Goal: Task Accomplishment & Management: Manage account settings

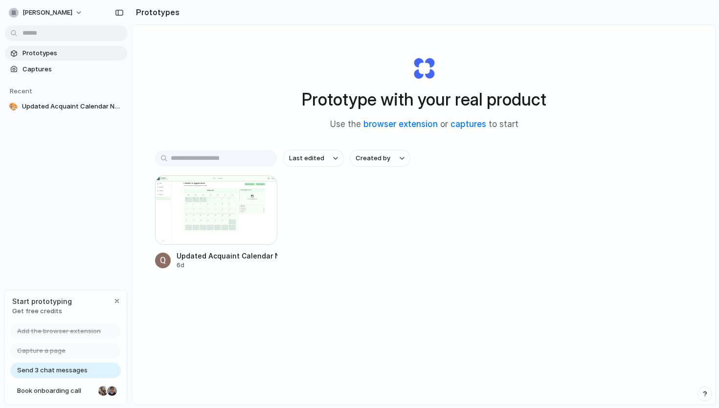
click at [77, 370] on span "Send 3 chat messages" at bounding box center [52, 371] width 70 height 10
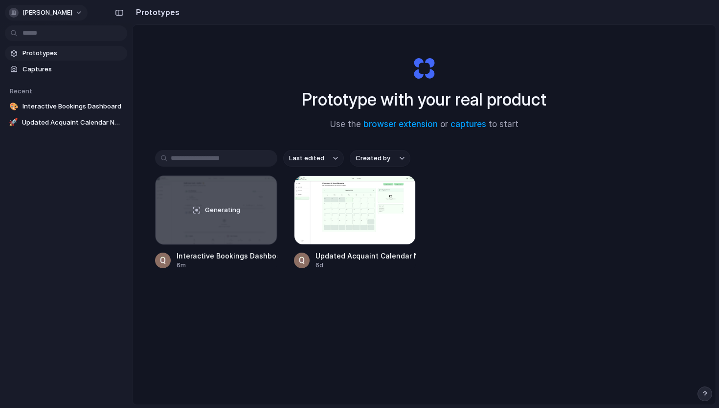
click at [54, 10] on span "quentin-dai" at bounding box center [47, 13] width 50 height 10
click at [38, 34] on span "Settings" at bounding box center [35, 35] width 27 height 10
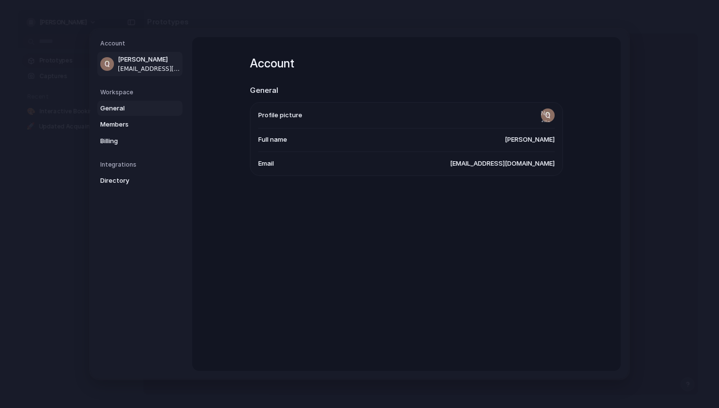
click at [120, 111] on span "General" at bounding box center [131, 109] width 63 height 10
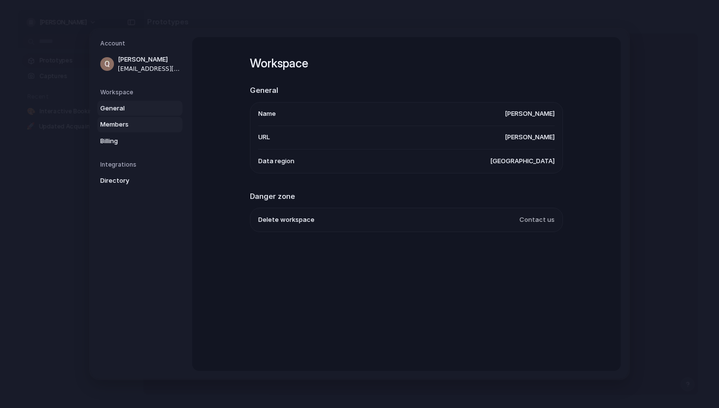
click at [121, 132] on link "Members" at bounding box center [139, 125] width 85 height 16
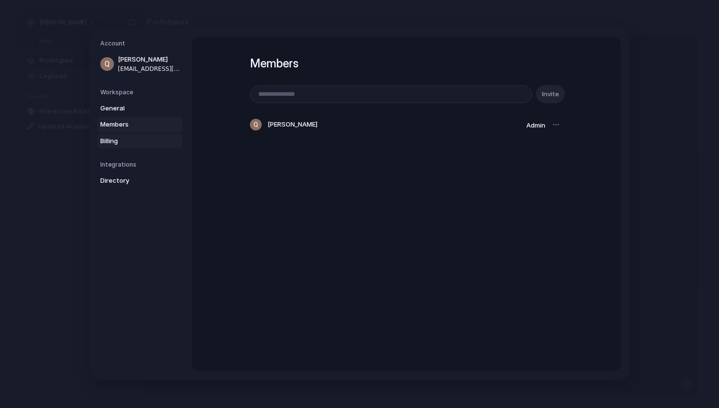
click at [130, 147] on link "Billing" at bounding box center [139, 141] width 85 height 16
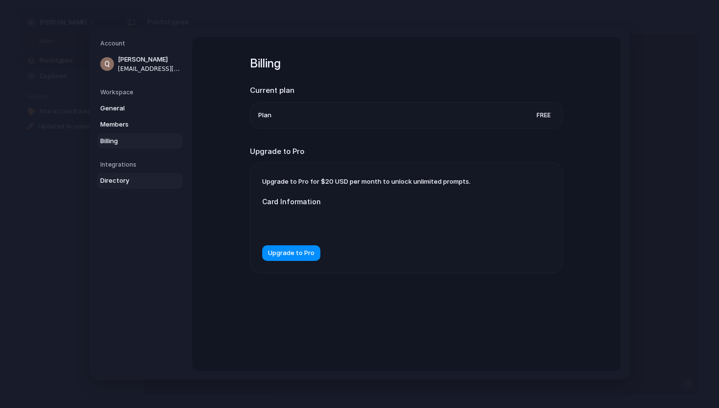
click at [129, 181] on span "Directory" at bounding box center [131, 181] width 63 height 10
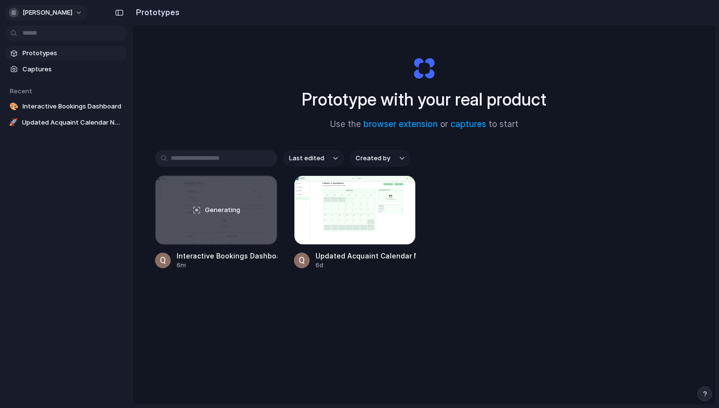
click at [55, 14] on span "[PERSON_NAME]" at bounding box center [47, 13] width 50 height 10
click at [70, 52] on li "Invite members" at bounding box center [47, 51] width 81 height 16
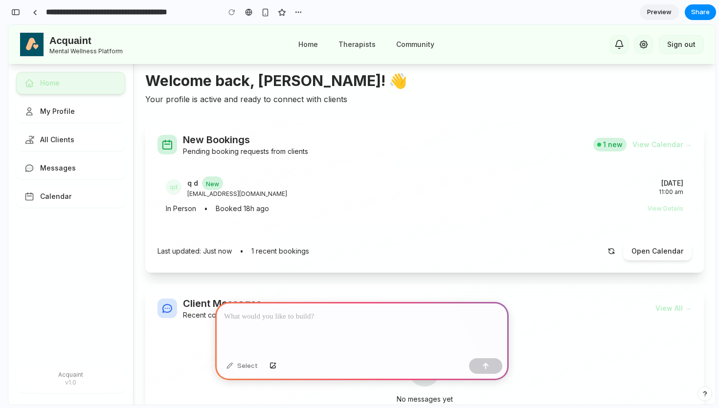
click at [305, 325] on div at bounding box center [361, 328] width 293 height 52
click at [350, 322] on p at bounding box center [362, 317] width 276 height 12
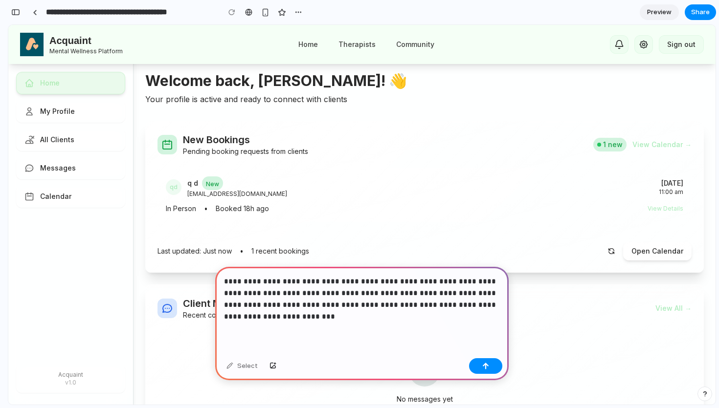
click at [386, 311] on p "**********" at bounding box center [362, 299] width 276 height 47
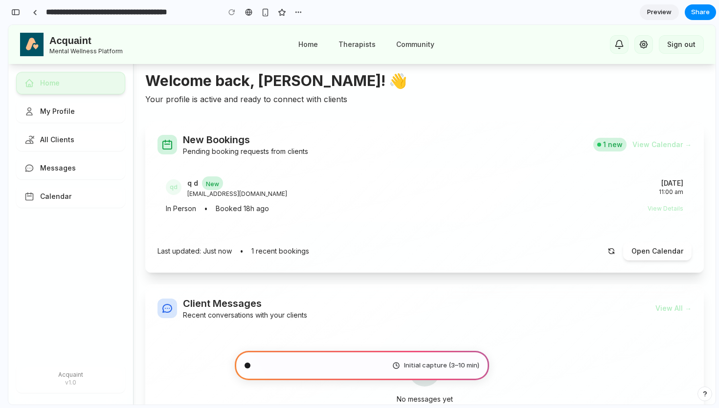
scroll to position [14, 0]
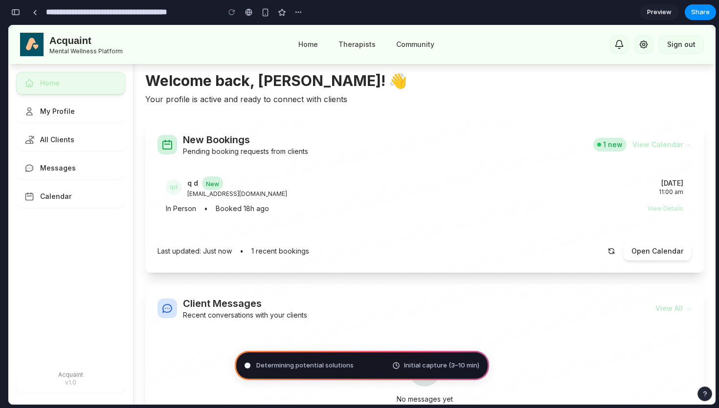
type input "**********"
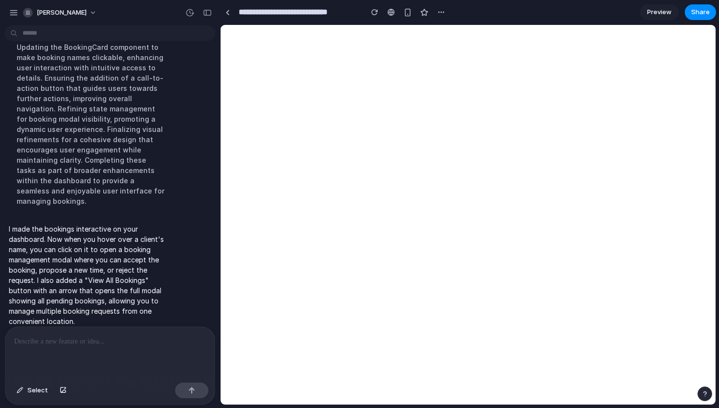
scroll to position [0, 0]
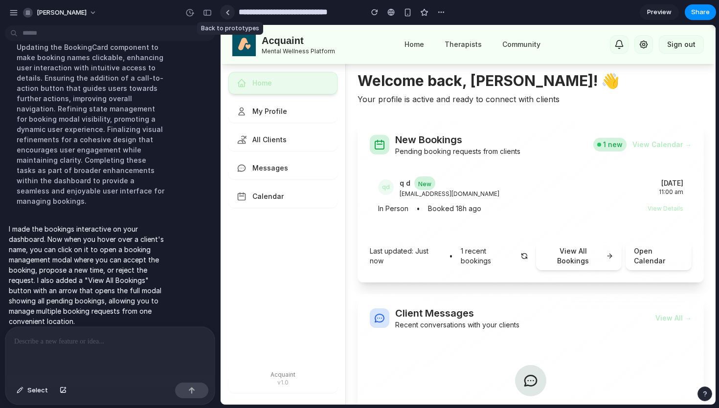
click at [229, 13] on div at bounding box center [227, 12] width 4 height 5
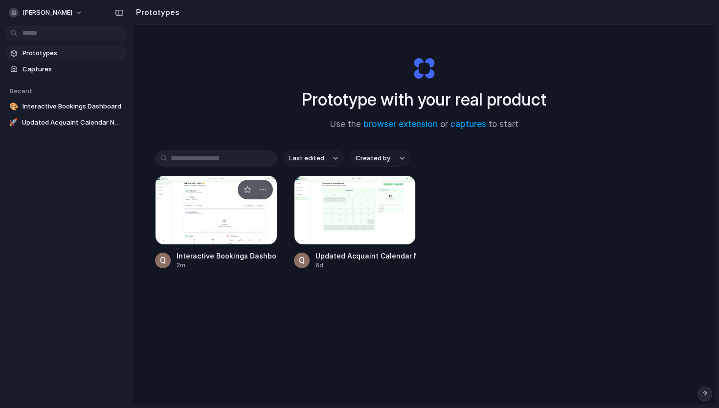
click at [225, 209] on div at bounding box center [216, 210] width 122 height 69
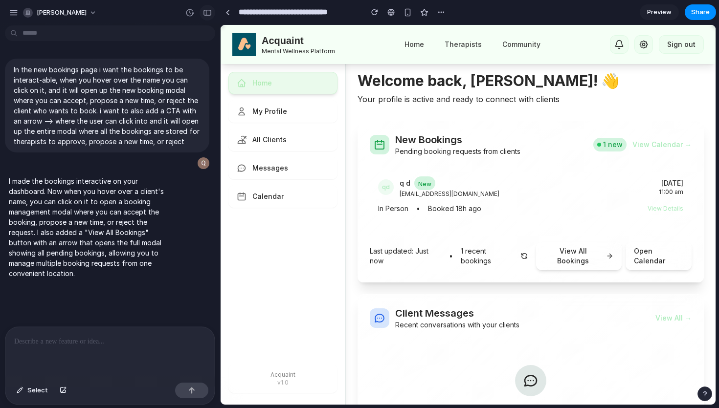
click at [209, 16] on button "button" at bounding box center [208, 13] width 16 height 16
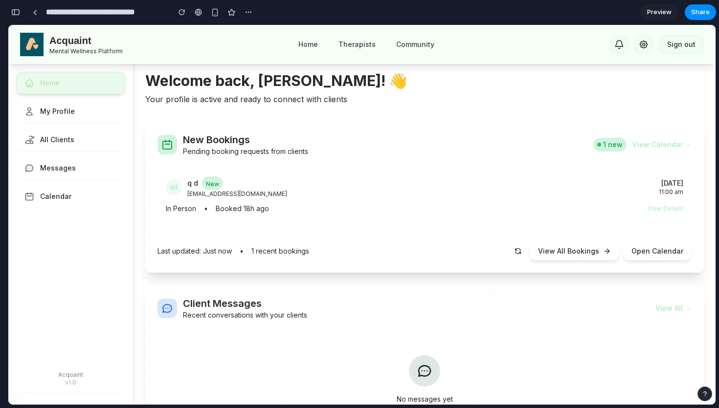
click at [580, 254] on button "View All Bookings" at bounding box center [574, 251] width 89 height 19
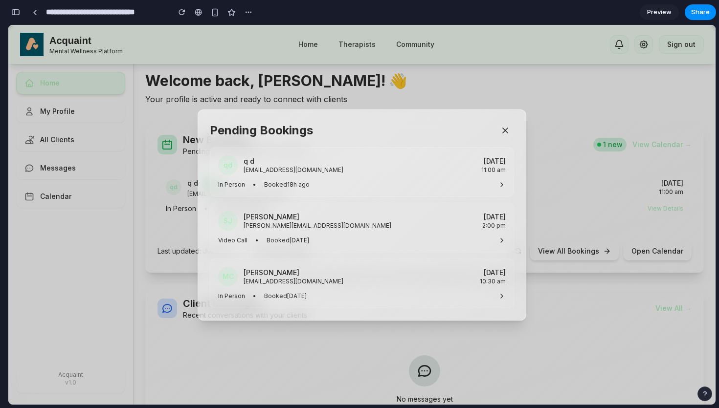
click at [428, 176] on div "qd q d [EMAIL_ADDRESS][DOMAIN_NAME] [DATE] 11:00 am In Person • Booked 18h ago" at bounding box center [362, 172] width 304 height 50
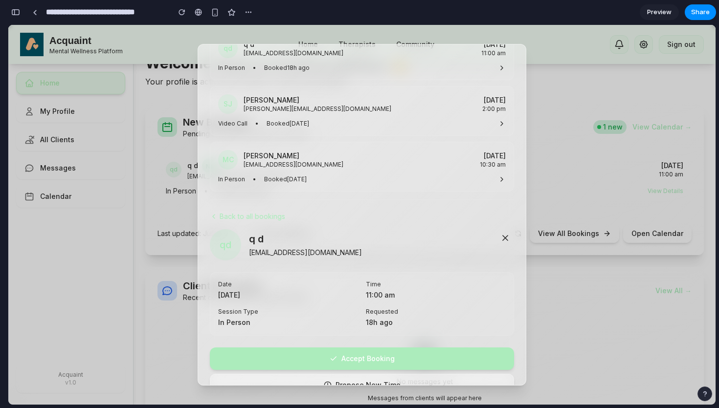
scroll to position [101, 0]
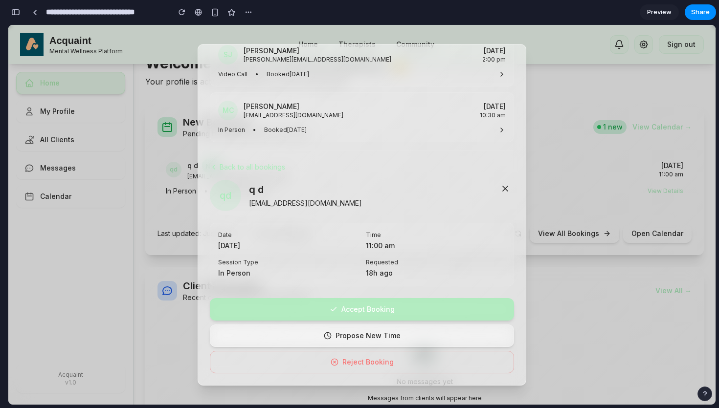
click at [420, 310] on button "Accept Booking" at bounding box center [362, 309] width 304 height 22
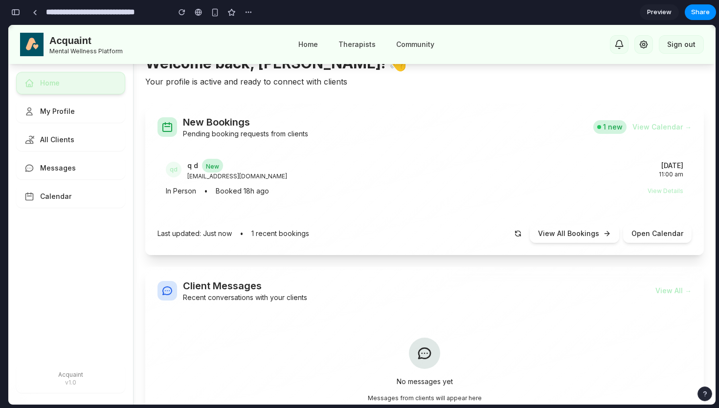
scroll to position [0, 0]
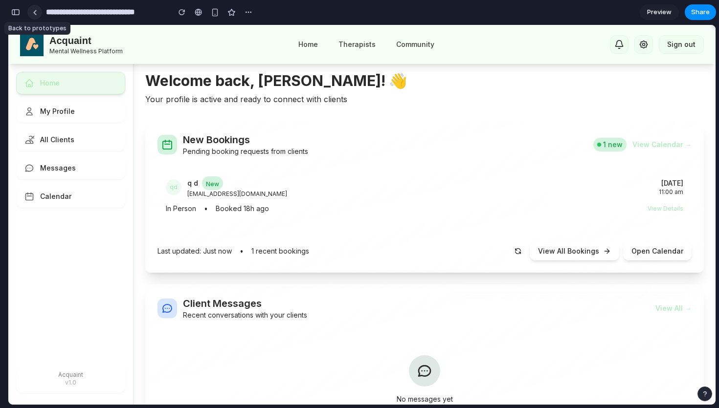
click at [33, 10] on div at bounding box center [35, 12] width 4 height 5
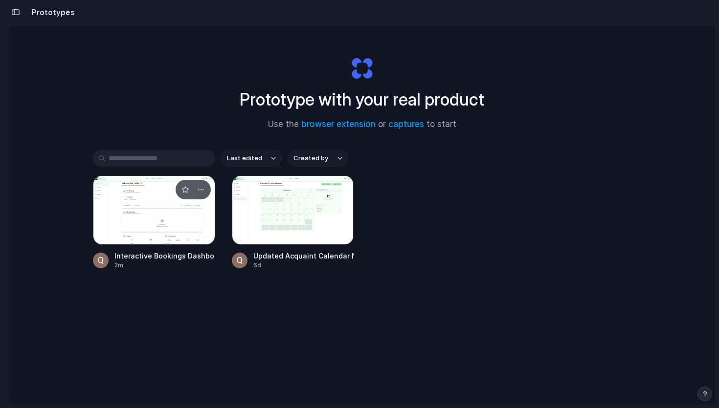
click at [148, 203] on div at bounding box center [154, 210] width 122 height 69
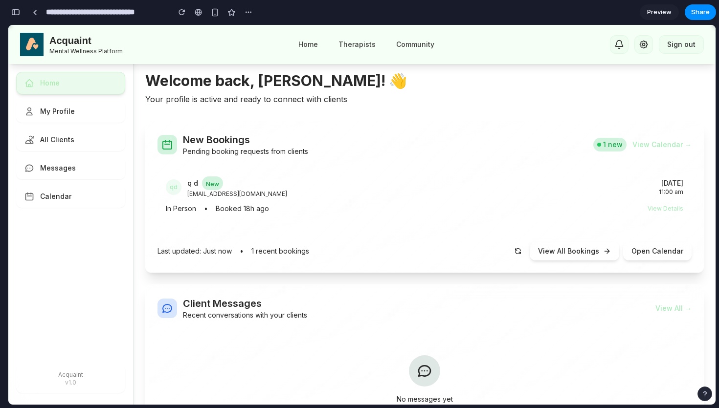
click at [15, 14] on div "button" at bounding box center [15, 12] width 9 height 7
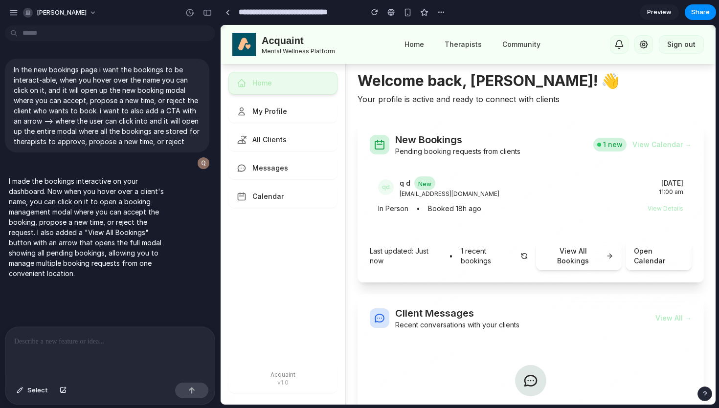
click at [72, 349] on div at bounding box center [109, 353] width 209 height 52
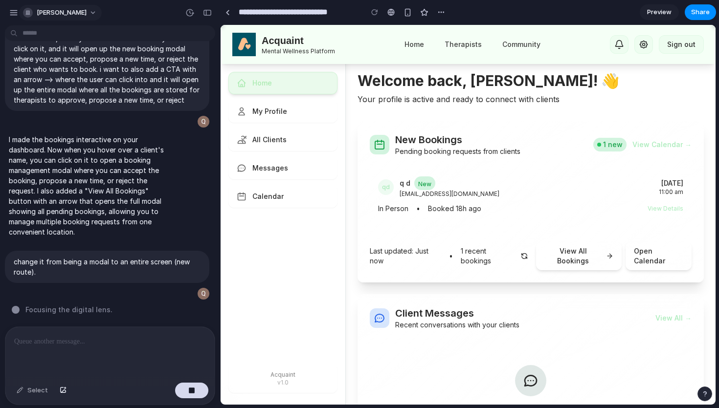
click at [80, 14] on button "[PERSON_NAME]" at bounding box center [60, 13] width 83 height 16
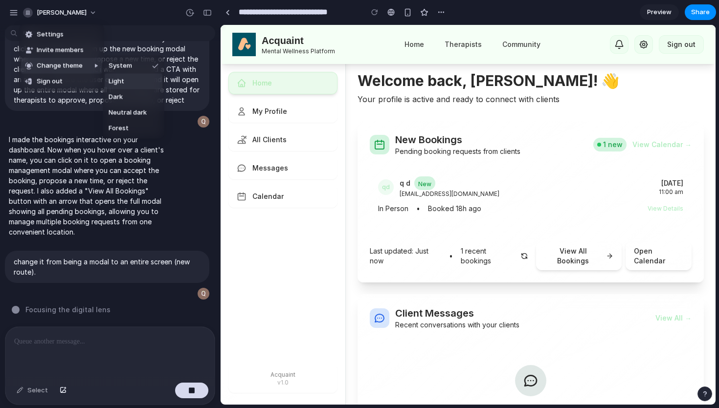
click at [127, 83] on li "Light" at bounding box center [134, 82] width 58 height 16
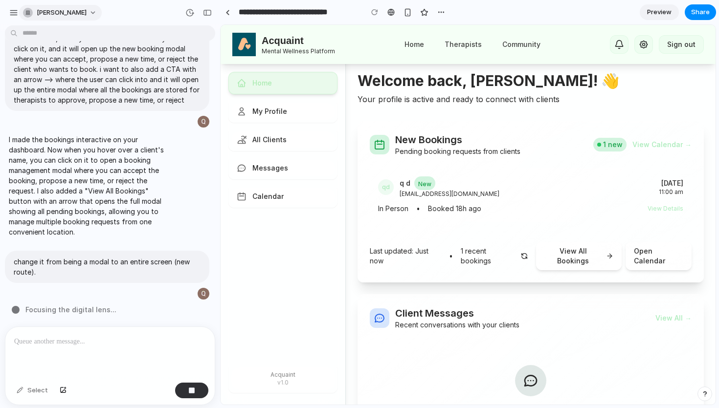
click at [75, 12] on button "[PERSON_NAME]" at bounding box center [60, 13] width 83 height 16
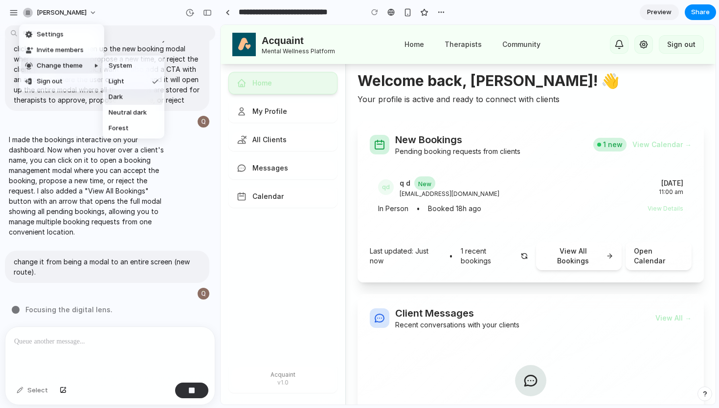
click at [139, 101] on li "Dark" at bounding box center [134, 97] width 58 height 16
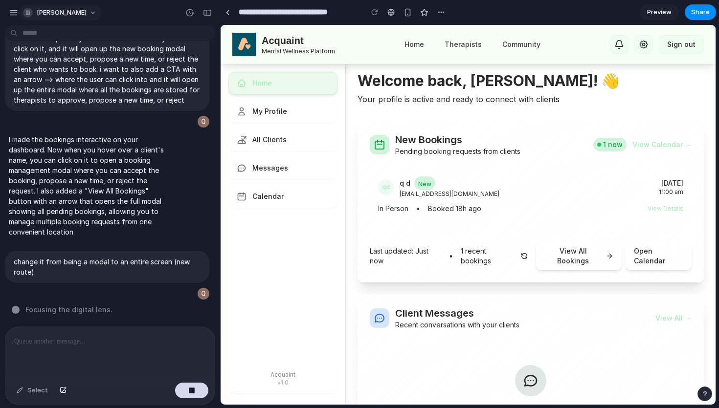
click at [80, 13] on button "[PERSON_NAME]" at bounding box center [60, 13] width 83 height 16
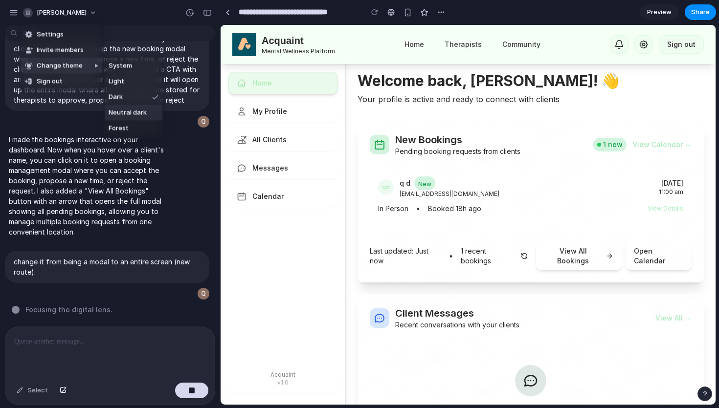
click at [145, 114] on span "Neutral dark" at bounding box center [128, 113] width 38 height 10
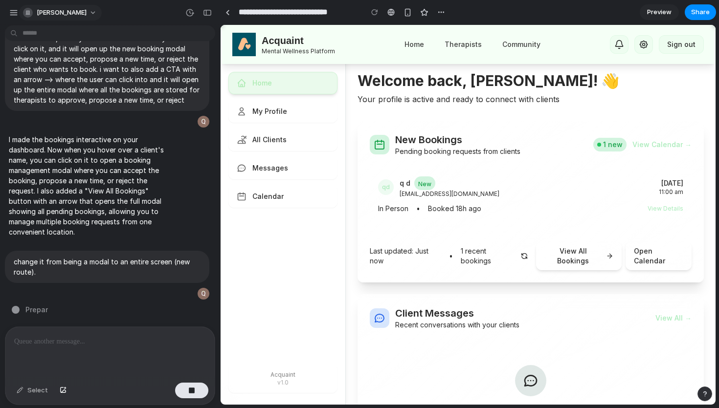
click at [79, 12] on button "[PERSON_NAME]" at bounding box center [60, 13] width 83 height 16
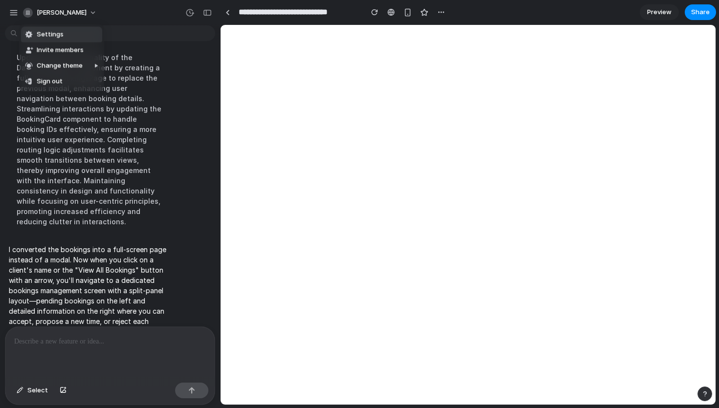
scroll to position [0, 0]
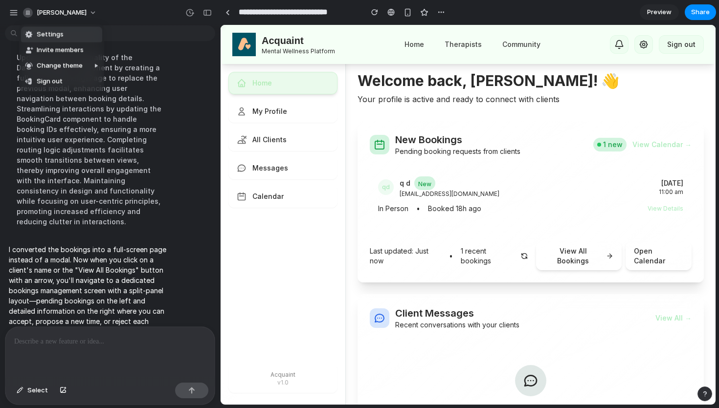
click at [208, 13] on div "Settings Invite members Change theme Sign out" at bounding box center [359, 204] width 719 height 408
click at [208, 13] on div "button" at bounding box center [207, 12] width 9 height 7
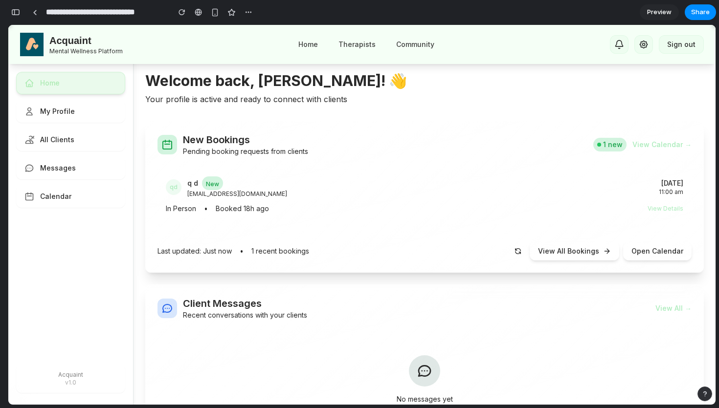
scroll to position [603, 0]
click at [589, 249] on button "View All Bookings" at bounding box center [574, 251] width 89 height 19
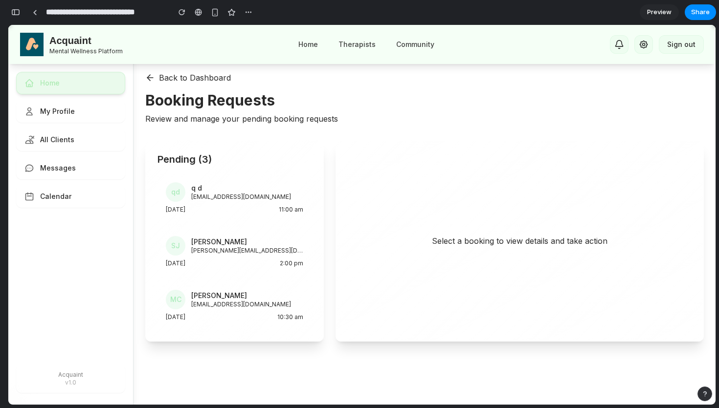
click at [289, 194] on p "[EMAIL_ADDRESS][DOMAIN_NAME]" at bounding box center [247, 197] width 112 height 8
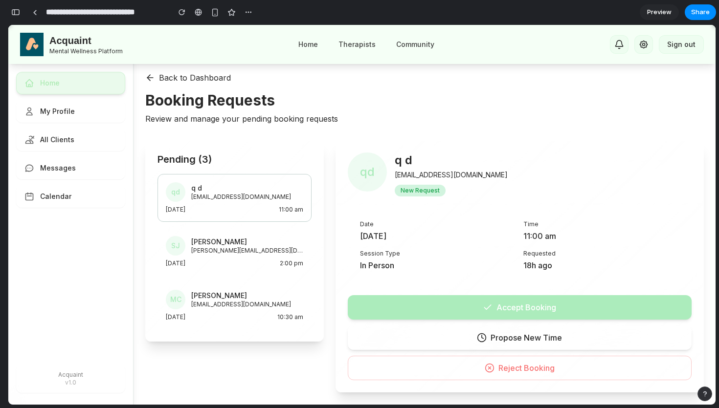
click at [376, 173] on div "qd" at bounding box center [367, 172] width 39 height 39
click at [561, 308] on button "Accept Booking" at bounding box center [520, 307] width 344 height 24
click at [153, 76] on icon at bounding box center [150, 78] width 10 height 10
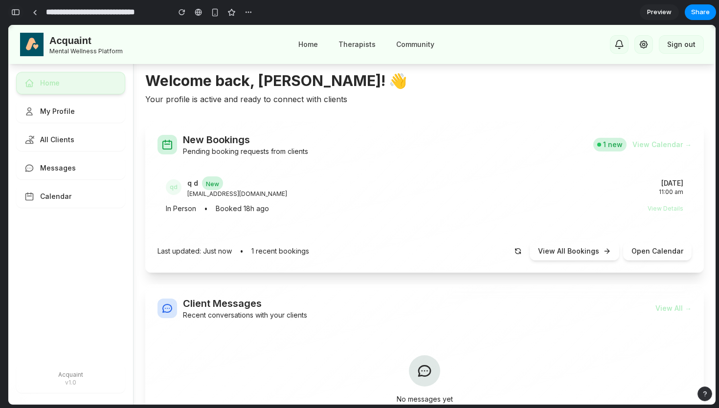
click at [13, 16] on button "button" at bounding box center [16, 12] width 16 height 16
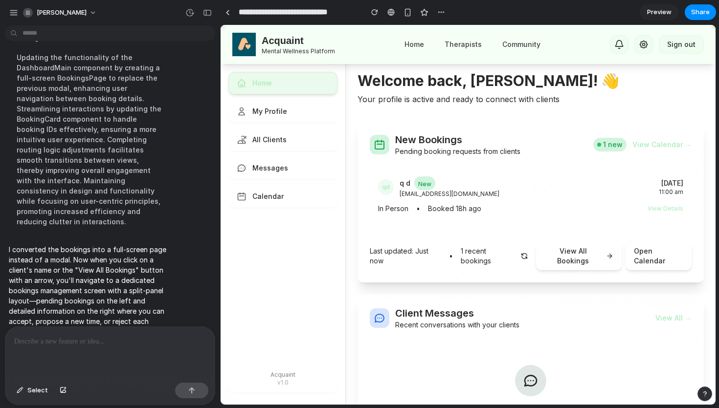
click at [103, 348] on div at bounding box center [109, 353] width 209 height 52
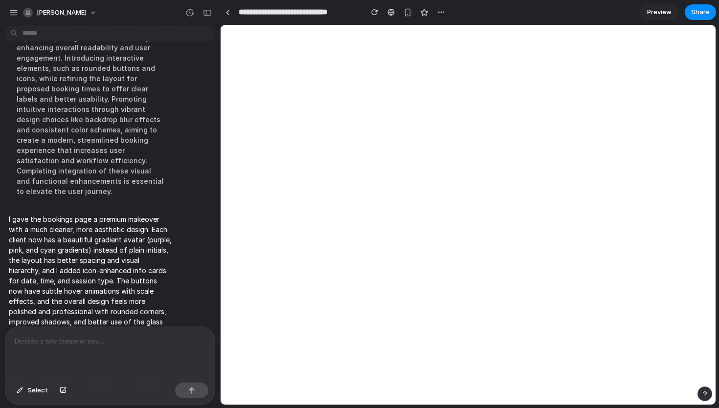
scroll to position [0, 0]
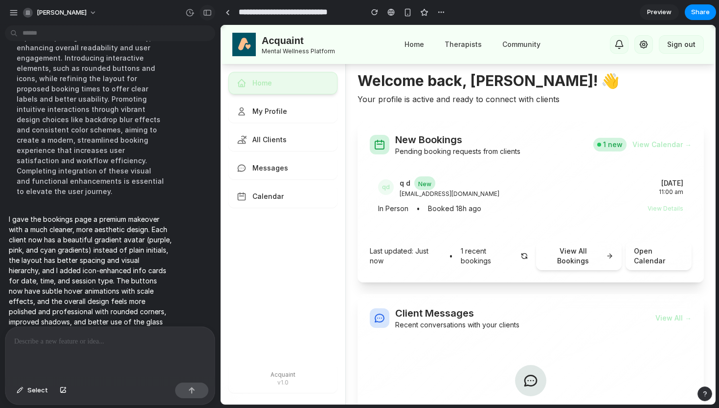
click at [206, 12] on div "button" at bounding box center [207, 12] width 9 height 7
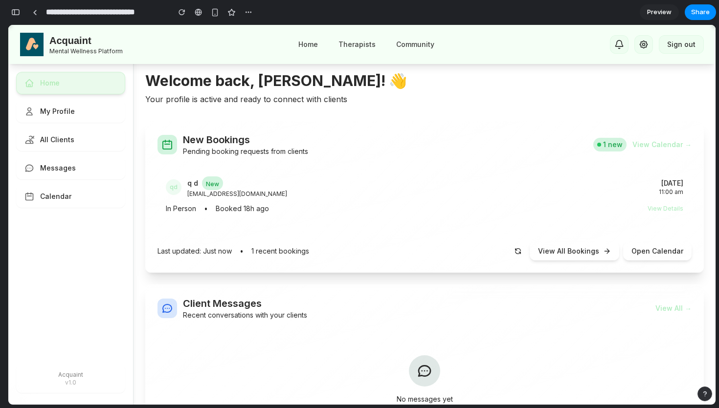
scroll to position [43, 0]
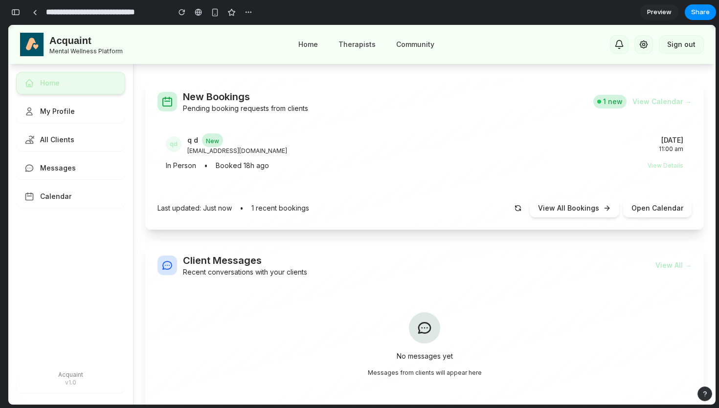
click at [595, 212] on button "View All Bookings" at bounding box center [574, 208] width 89 height 19
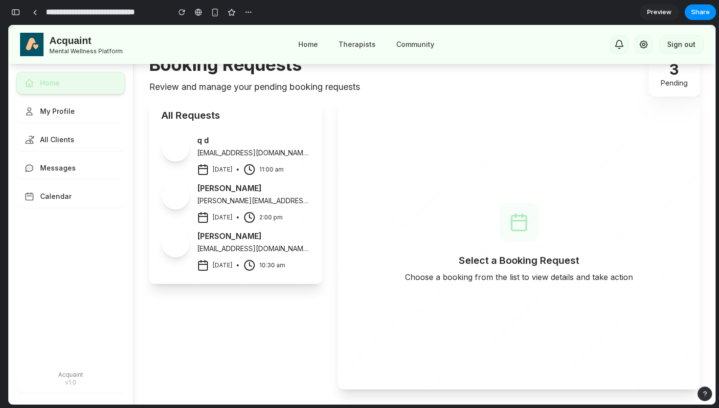
click at [228, 150] on p "[EMAIL_ADDRESS][DOMAIN_NAME]" at bounding box center [253, 153] width 112 height 10
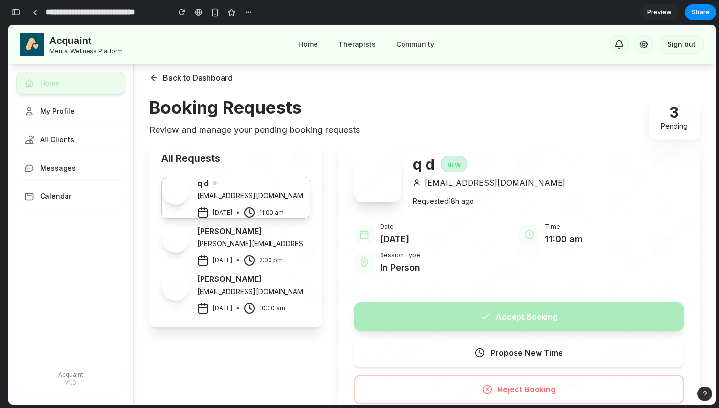
scroll to position [32, 0]
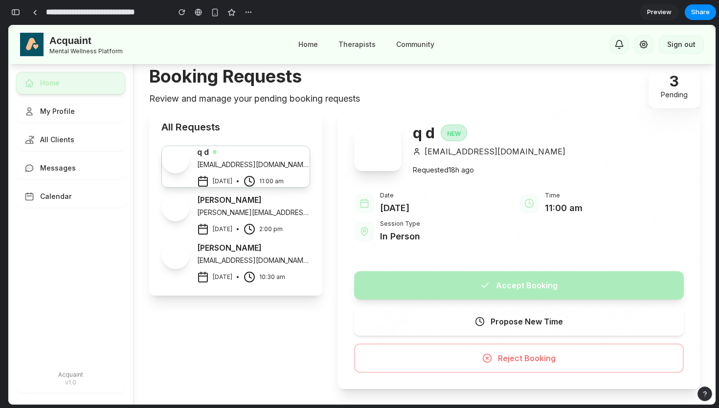
click at [222, 204] on h4 "[PERSON_NAME]" at bounding box center [229, 200] width 65 height 12
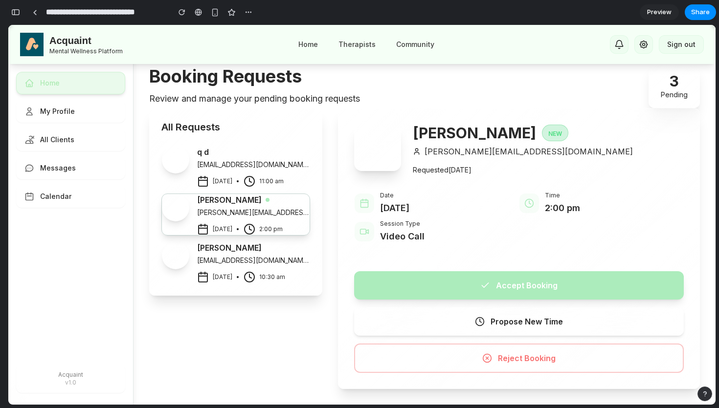
click at [261, 259] on p "[EMAIL_ADDRESS][DOMAIN_NAME]" at bounding box center [253, 261] width 112 height 10
click at [297, 219] on div "[PERSON_NAME] [PERSON_NAME][EMAIL_ADDRESS][DOMAIN_NAME] [DATE] • 2:00 pm" at bounding box center [253, 214] width 112 height 41
click at [289, 160] on p "[EMAIL_ADDRESS][DOMAIN_NAME]" at bounding box center [253, 165] width 112 height 10
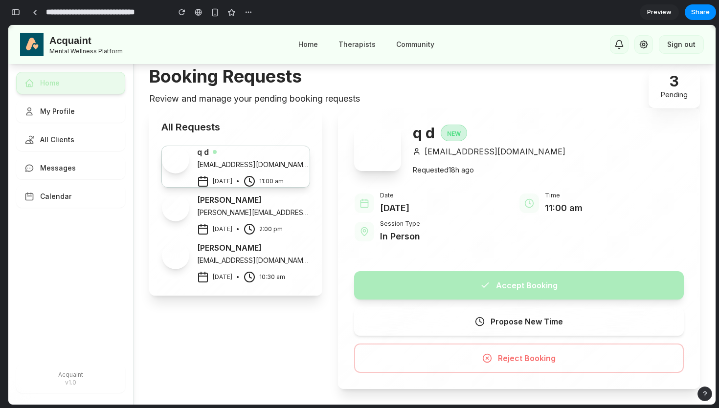
scroll to position [0, 0]
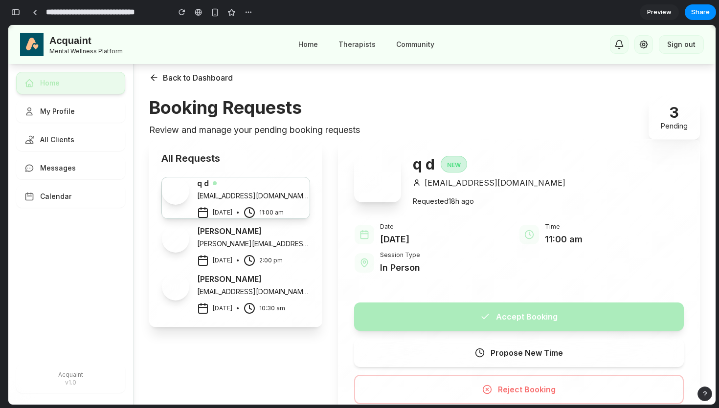
click at [187, 79] on span "Back to Dashboard" at bounding box center [198, 78] width 70 height 12
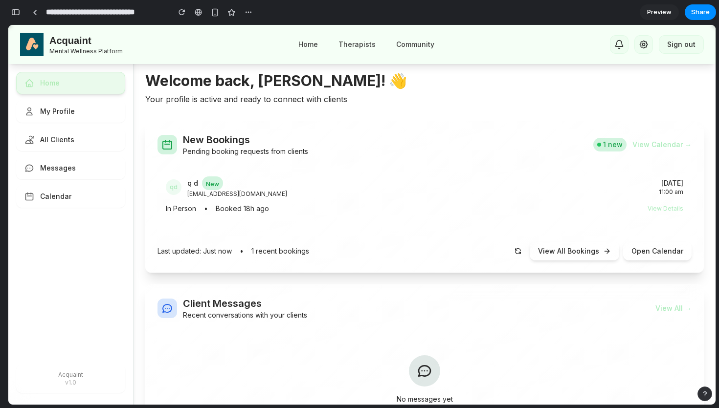
scroll to position [19, 0]
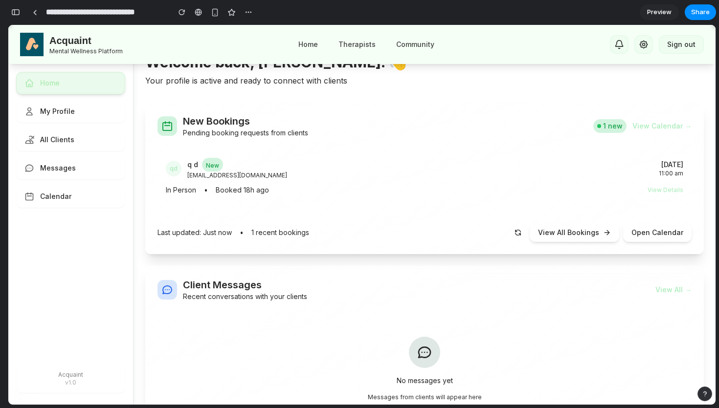
click at [567, 230] on button "View All Bookings" at bounding box center [574, 232] width 89 height 19
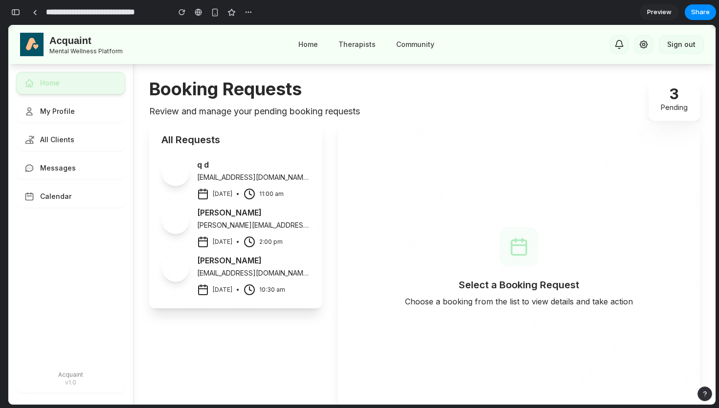
click at [280, 169] on div "q d" at bounding box center [253, 165] width 112 height 12
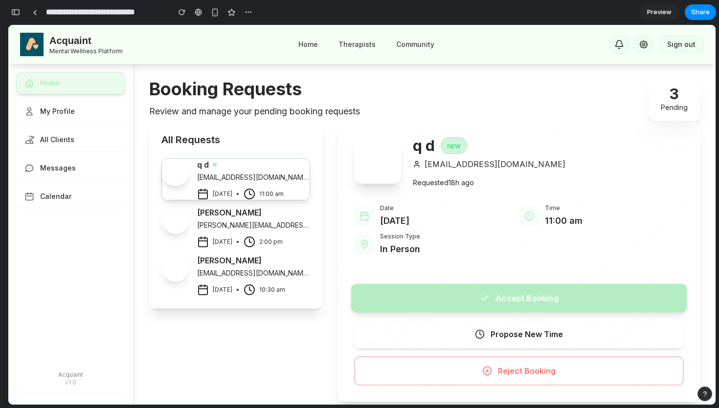
click at [550, 302] on button "Accept Booking" at bounding box center [519, 298] width 336 height 29
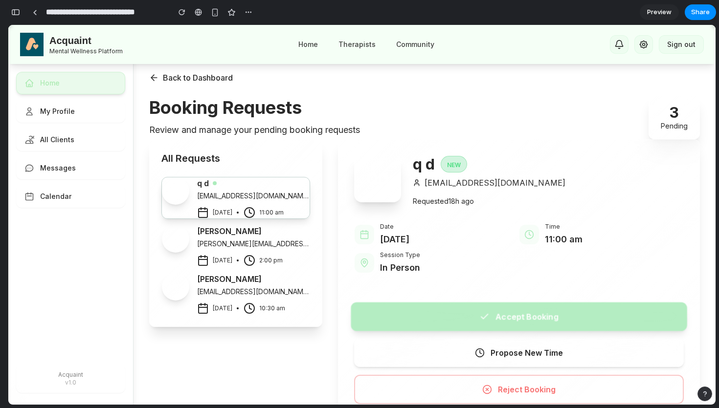
click at [508, 320] on button "Accept Booking" at bounding box center [519, 316] width 336 height 29
click at [19, 11] on div "button" at bounding box center [15, 12] width 9 height 7
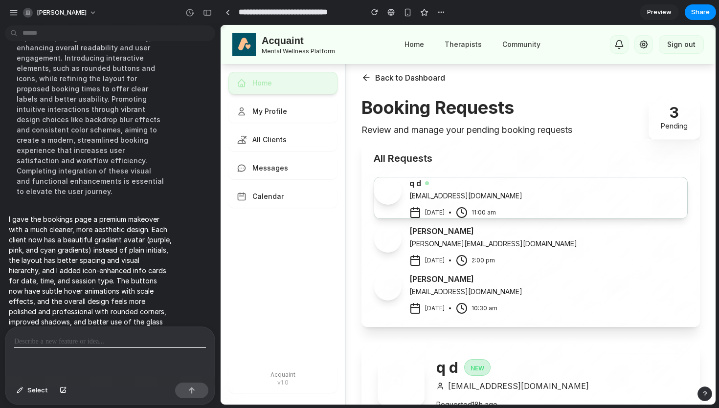
scroll to position [557, 0]
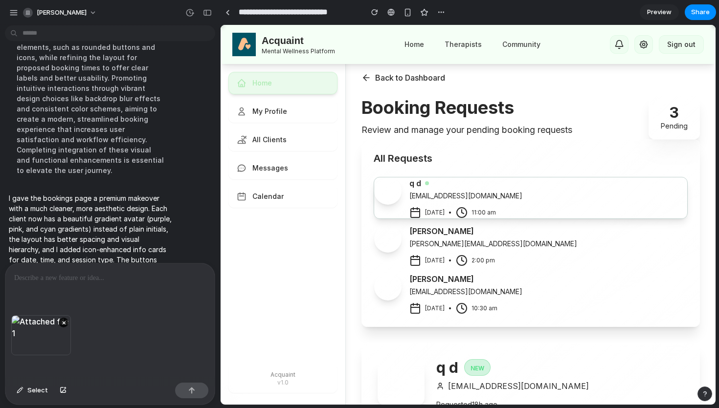
click at [146, 286] on div at bounding box center [109, 290] width 209 height 52
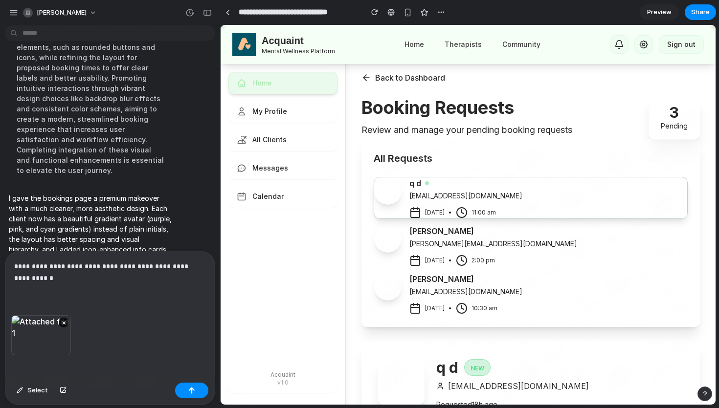
click at [88, 276] on p "**********" at bounding box center [110, 272] width 192 height 23
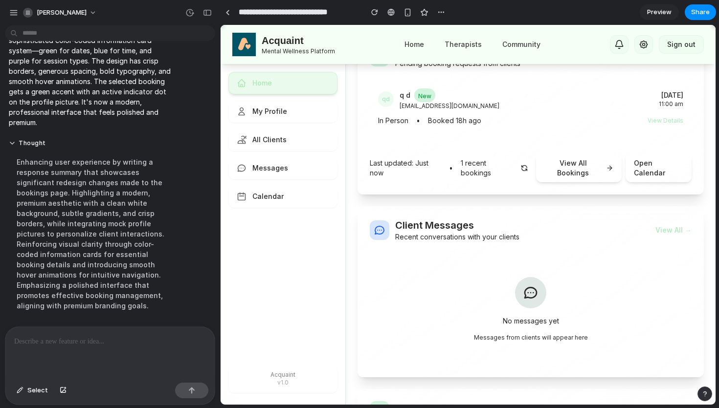
scroll to position [96, 0]
